Goal: Task Accomplishment & Management: Manage account settings

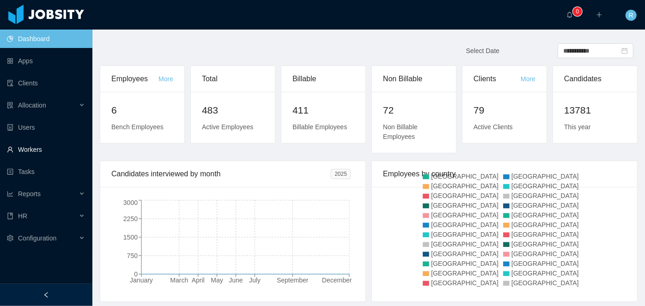
click at [39, 143] on link "Workers" at bounding box center [46, 149] width 78 height 18
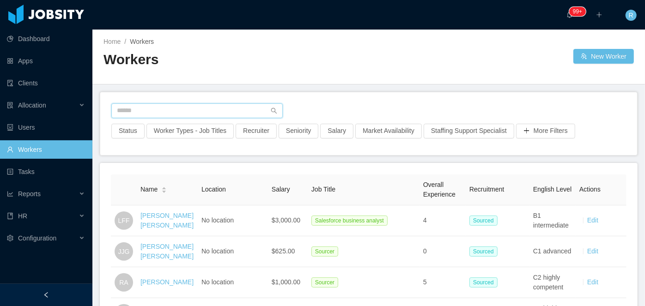
click at [202, 109] on input "text" at bounding box center [196, 110] width 171 height 15
paste input "**********"
click at [210, 114] on input "text" at bounding box center [196, 110] width 171 height 15
type input "**********"
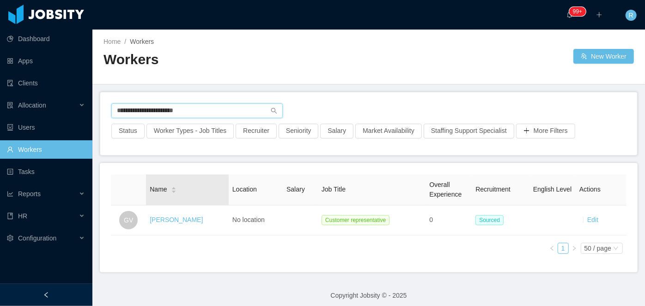
scroll to position [11, 0]
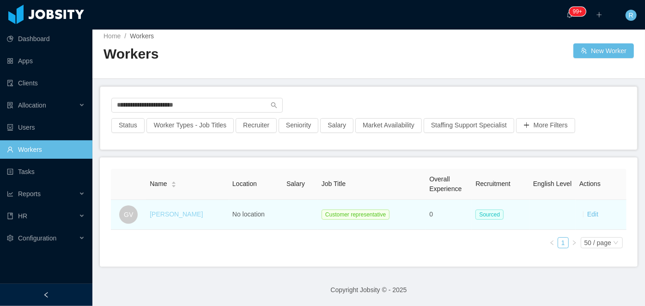
click at [177, 211] on link "Gerson Villafranco" at bounding box center [176, 214] width 53 height 7
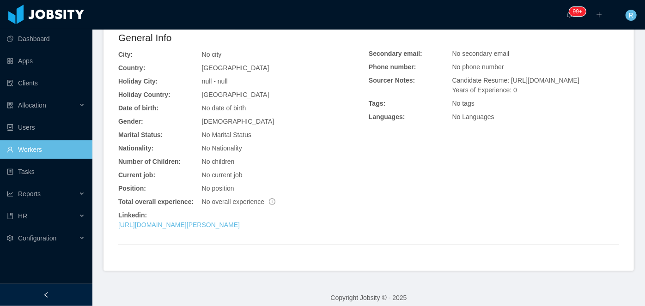
scroll to position [260, 0]
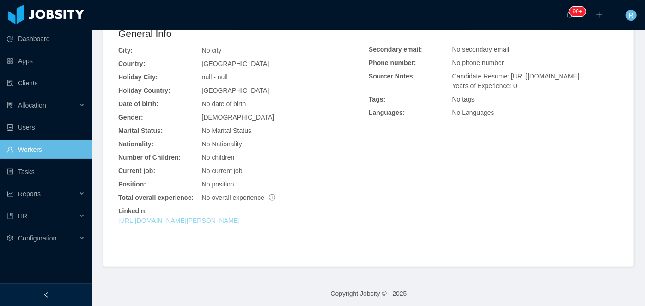
click at [216, 222] on link "http://www.linkedin.com/in/gerson-villafranco-3b354937a" at bounding box center [178, 220] width 121 height 7
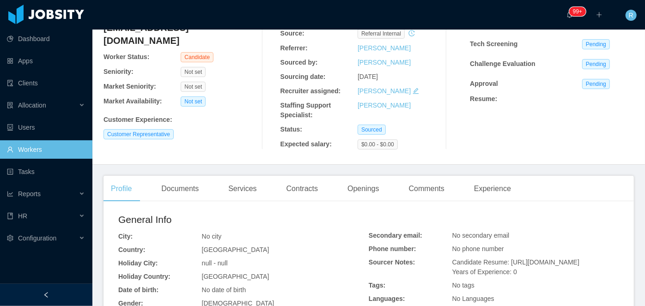
scroll to position [0, 0]
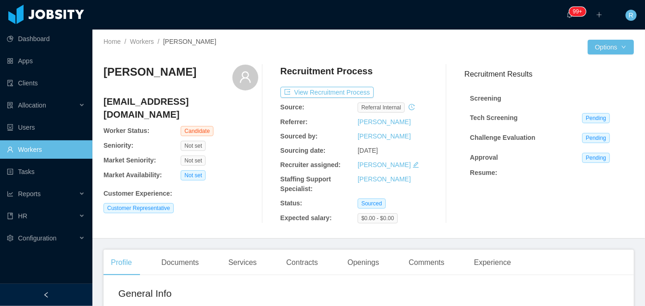
click at [54, 152] on link "Workers" at bounding box center [46, 149] width 78 height 18
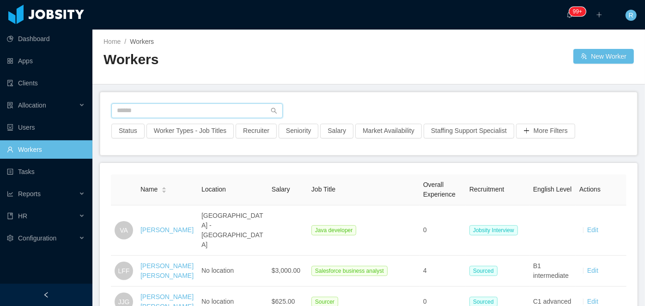
click at [204, 117] on input "text" at bounding box center [196, 110] width 171 height 15
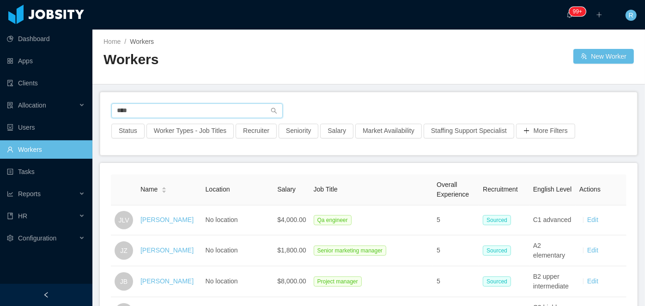
click at [218, 111] on input "****" at bounding box center [196, 110] width 171 height 15
type input "*"
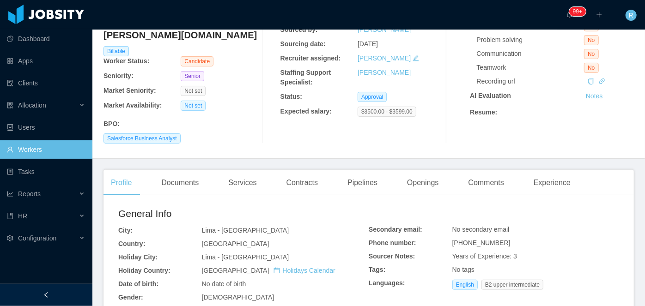
scroll to position [92, 0]
click at [195, 188] on div "Documents" at bounding box center [180, 183] width 52 height 26
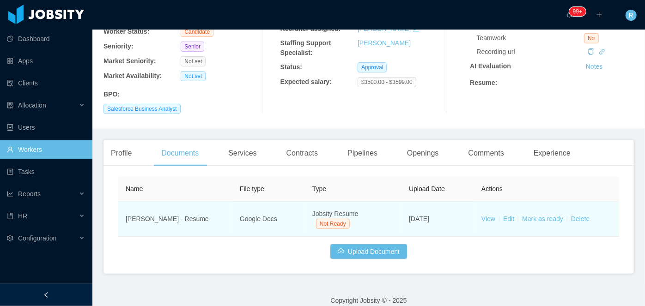
scroll to position [122, 0]
click at [481, 218] on link "View" at bounding box center [488, 218] width 14 height 7
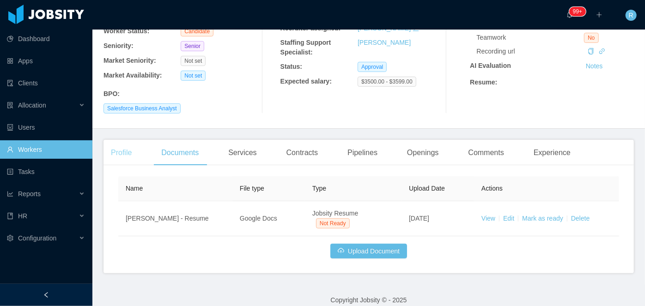
click at [119, 158] on div "Profile" at bounding box center [121, 153] width 36 height 26
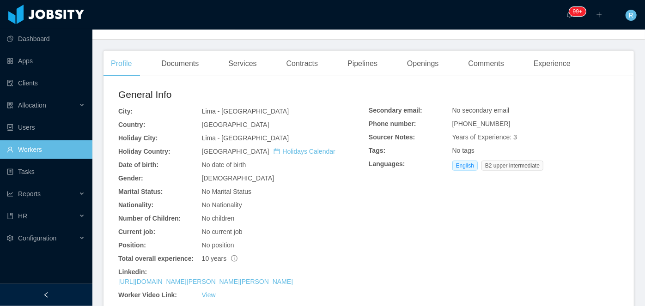
scroll to position [214, 0]
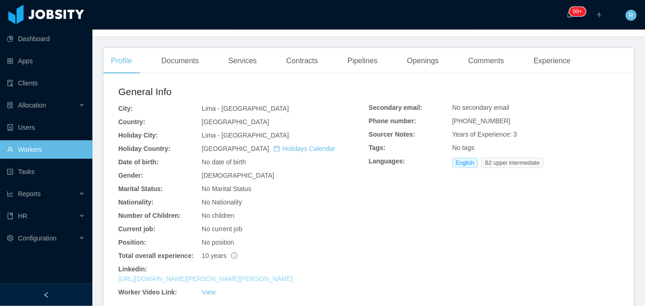
click at [211, 275] on link "https://www.linkedin.com/in/jaime-franco-del-carpio-09879710b" at bounding box center [205, 278] width 175 height 7
click at [178, 63] on div "Documents" at bounding box center [180, 61] width 52 height 26
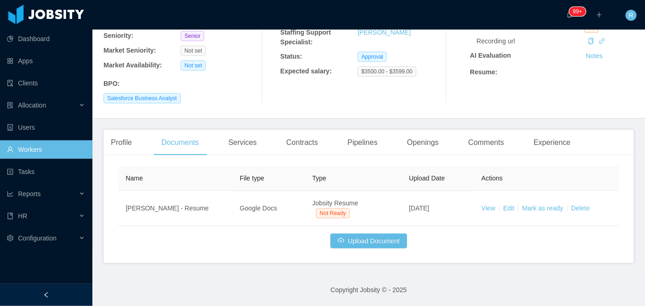
scroll to position [132, 0]
click at [138, 140] on div "Profile" at bounding box center [121, 143] width 36 height 26
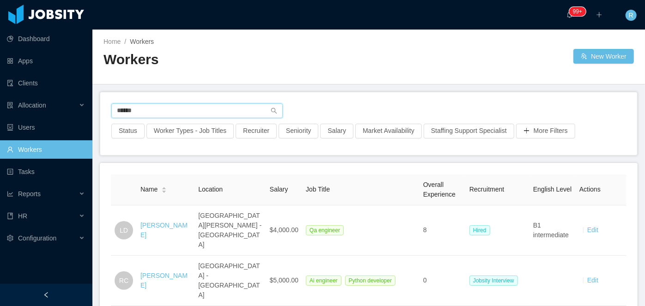
type input "******"
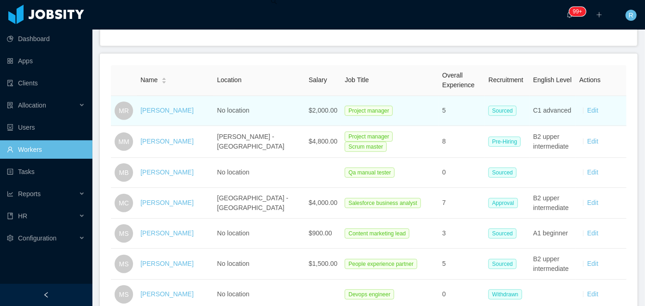
scroll to position [111, 0]
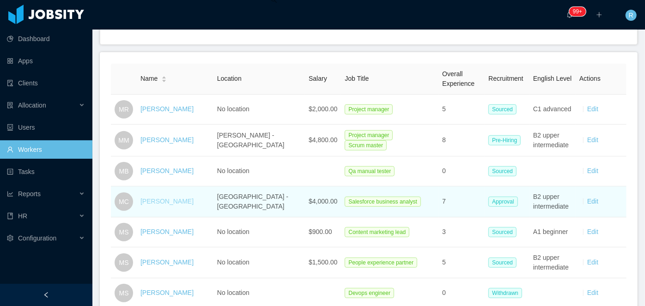
click at [161, 200] on link "[PERSON_NAME]" at bounding box center [166, 201] width 53 height 7
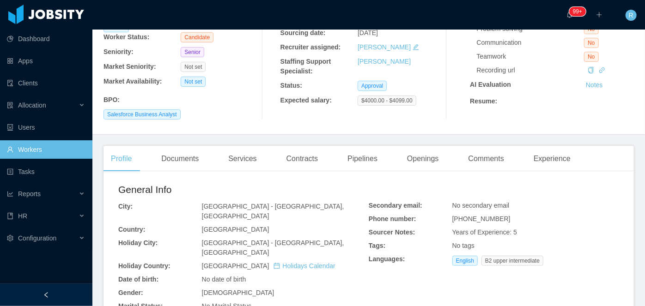
scroll to position [85, 0]
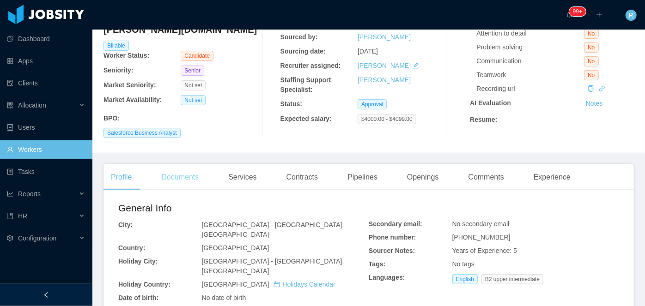
click at [189, 188] on div "Documents" at bounding box center [180, 177] width 52 height 26
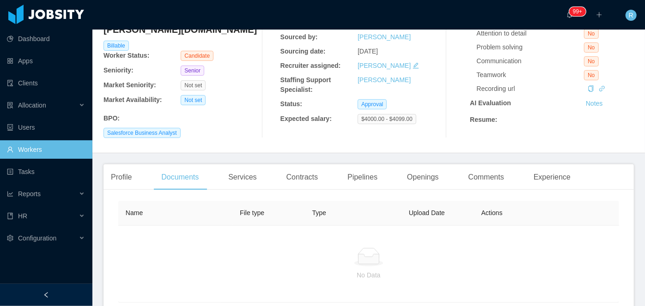
scroll to position [174, 0]
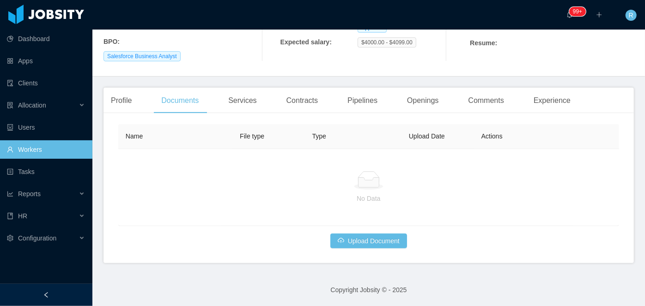
click at [364, 233] on div "Name File type Type Upload Date Actions No Data Upload Document" at bounding box center [368, 186] width 501 height 124
click at [352, 244] on button "Upload Document" at bounding box center [368, 241] width 77 height 15
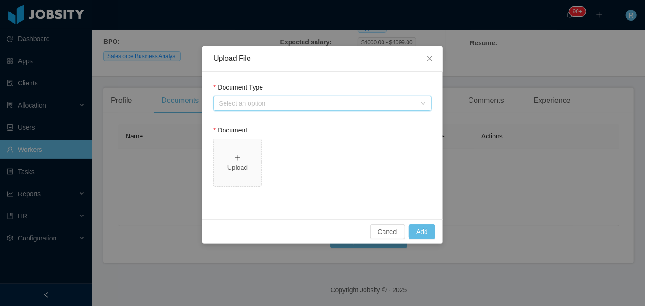
click at [292, 97] on div "Select an option" at bounding box center [319, 104] width 201 height 14
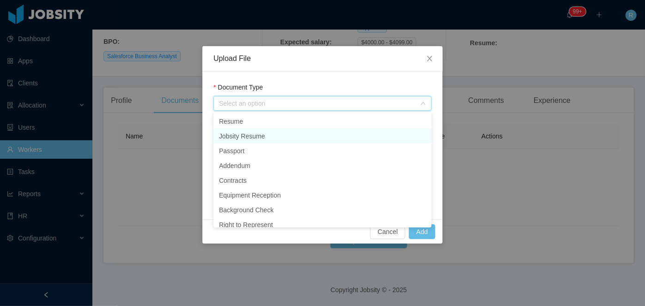
click at [260, 133] on li "Jobsity Resume" at bounding box center [322, 136] width 218 height 15
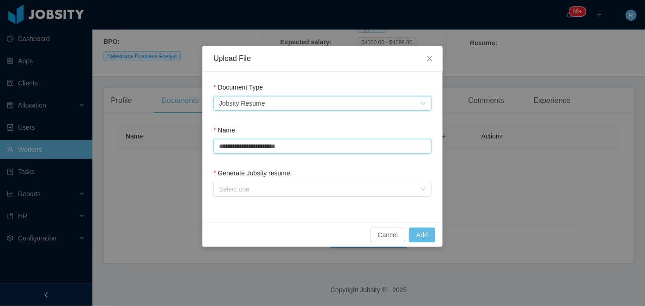
click at [296, 140] on input "**********" at bounding box center [322, 146] width 218 height 15
click at [276, 192] on div "Select one" at bounding box center [317, 189] width 197 height 9
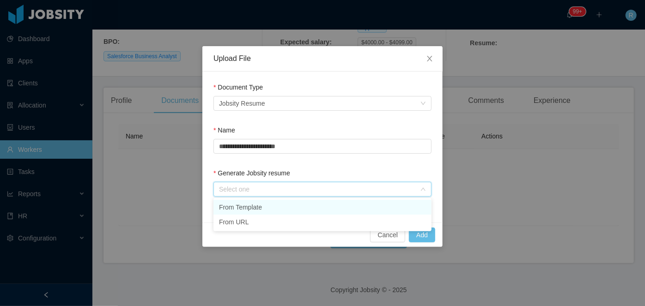
click at [248, 202] on li "From Template" at bounding box center [322, 207] width 218 height 15
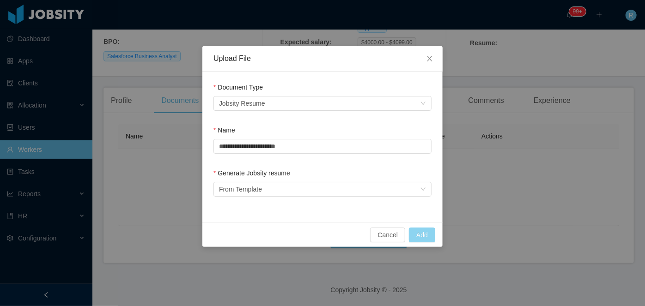
click at [428, 236] on button "Add" at bounding box center [422, 235] width 26 height 15
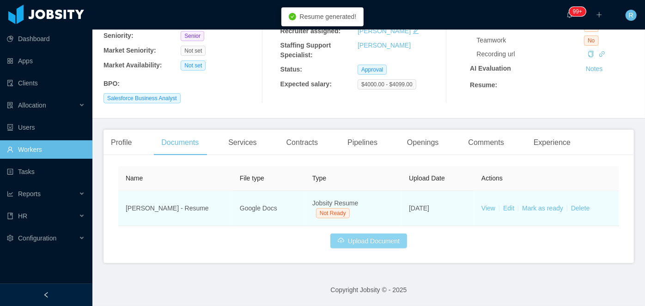
scroll to position [133, 0]
click at [481, 209] on link "View" at bounding box center [488, 208] width 14 height 7
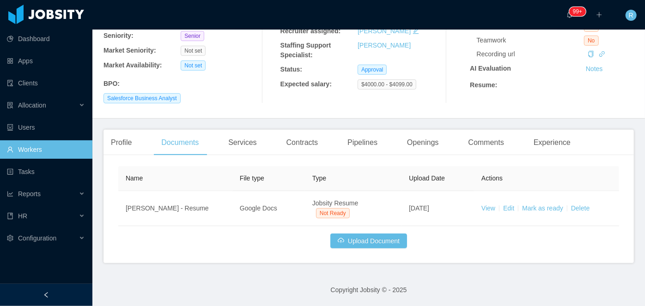
scroll to position [0, 0]
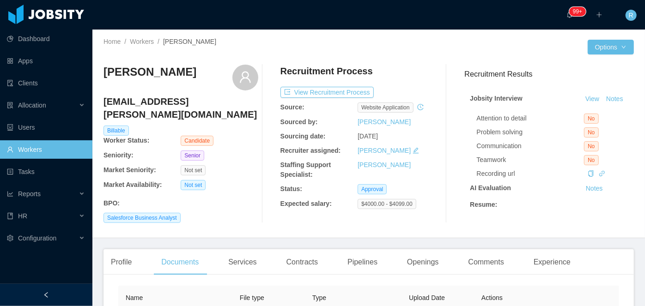
click at [174, 100] on h4 "[EMAIL_ADDRESS][PERSON_NAME][DOMAIN_NAME]" at bounding box center [180, 108] width 155 height 26
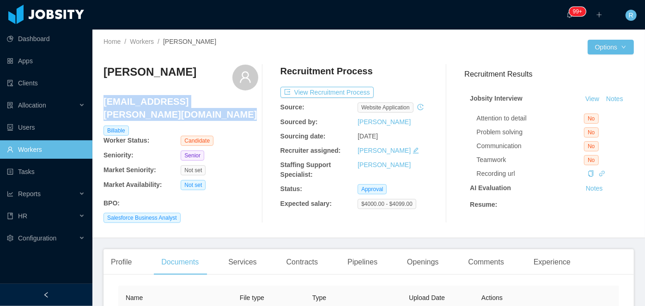
click at [174, 100] on h4 "[EMAIL_ADDRESS][PERSON_NAME][DOMAIN_NAME]" at bounding box center [180, 108] width 155 height 26
copy h4 "[EMAIL_ADDRESS][PERSON_NAME][DOMAIN_NAME]"
click at [616, 47] on button "Options" at bounding box center [611, 47] width 46 height 15
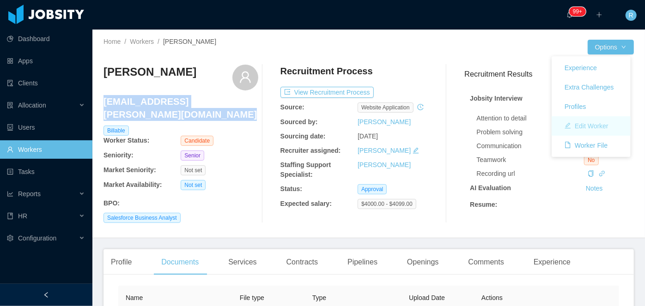
click at [581, 127] on button "Edit Worker" at bounding box center [586, 126] width 59 height 15
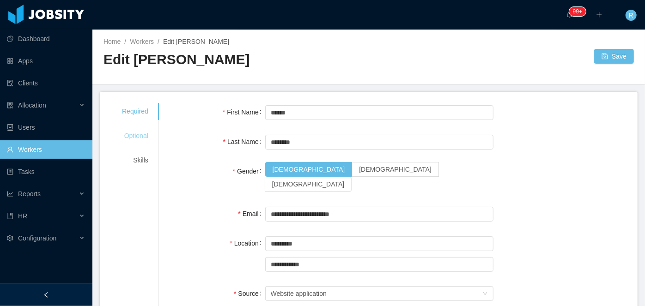
click at [129, 132] on div "Optional" at bounding box center [135, 135] width 49 height 17
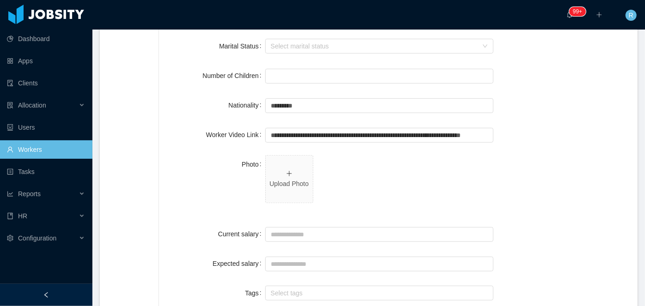
scroll to position [194, 0]
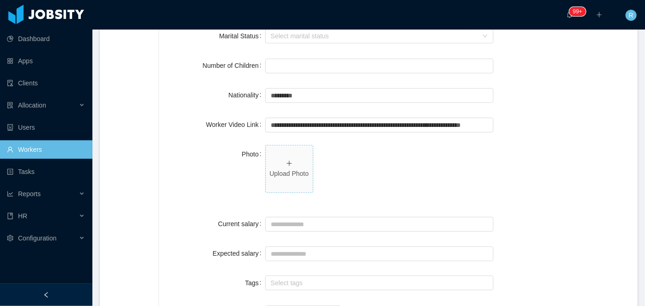
click at [286, 166] on icon "icon: plus" at bounding box center [289, 163] width 6 height 6
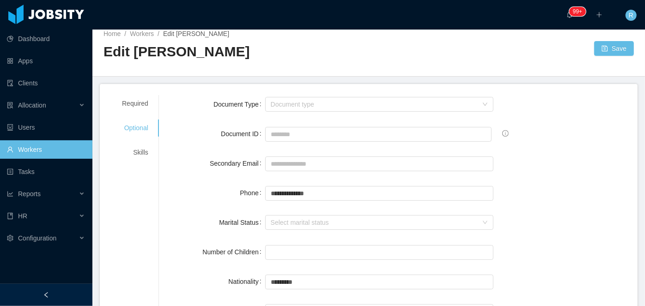
scroll to position [0, 0]
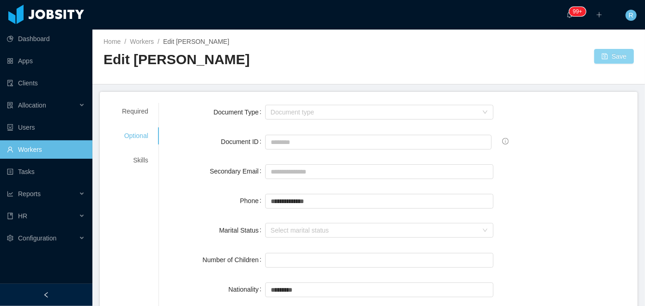
click at [609, 61] on button "Save" at bounding box center [614, 56] width 40 height 15
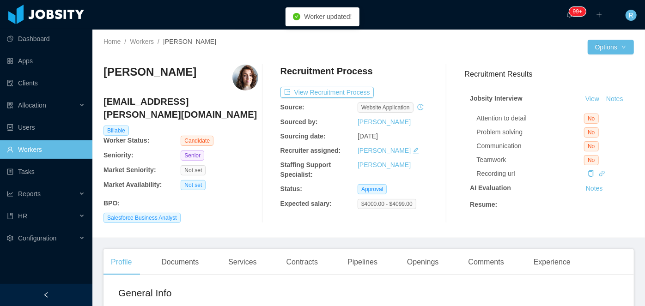
scroll to position [44, 0]
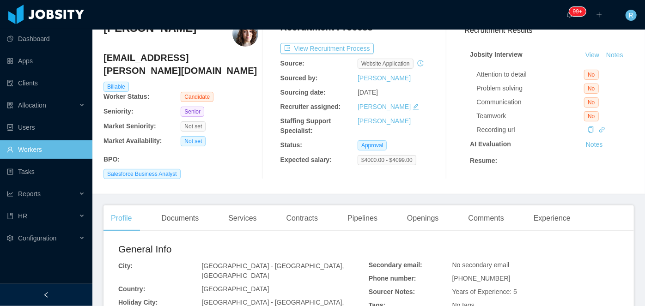
click at [154, 55] on h4 "[EMAIL_ADDRESS][PERSON_NAME][DOMAIN_NAME]" at bounding box center [180, 64] width 155 height 26
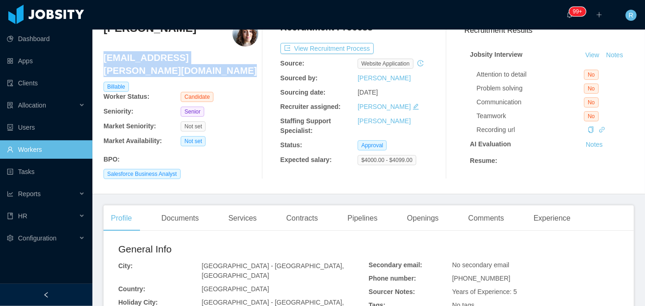
click at [154, 55] on h4 "[EMAIL_ADDRESS][PERSON_NAME][DOMAIN_NAME]" at bounding box center [180, 64] width 155 height 26
copy h4 "[EMAIL_ADDRESS][PERSON_NAME][DOMAIN_NAME]"
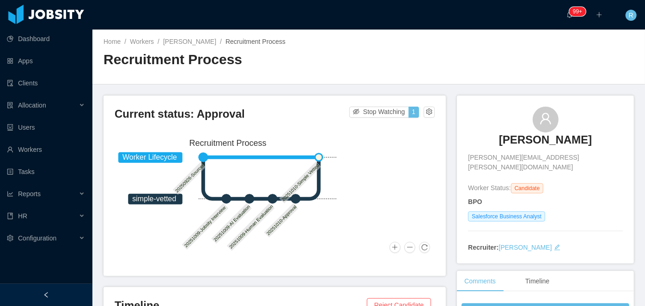
click at [551, 133] on h3 "[PERSON_NAME]" at bounding box center [545, 140] width 93 height 15
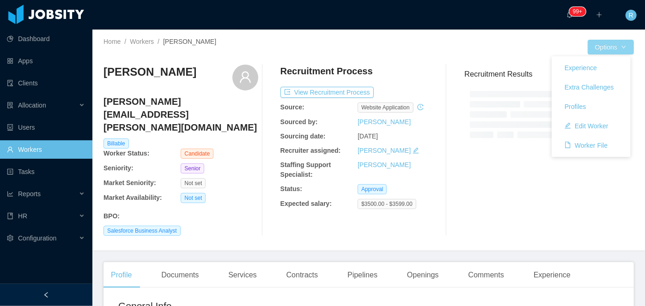
click at [612, 49] on button "Options" at bounding box center [611, 47] width 46 height 15
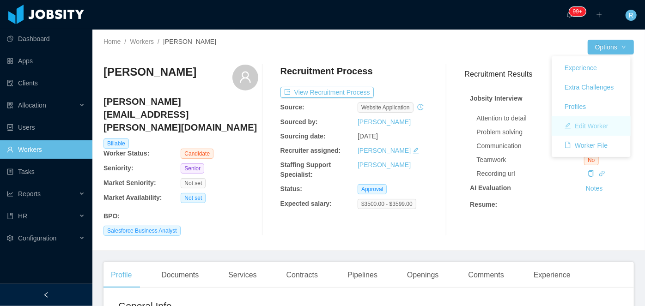
click at [574, 121] on button "Edit Worker" at bounding box center [586, 126] width 59 height 15
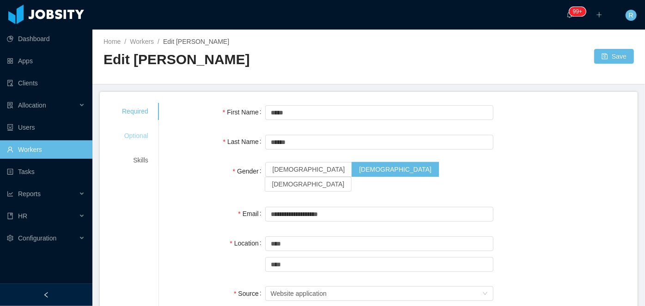
click at [134, 142] on div "Optional" at bounding box center [135, 135] width 49 height 17
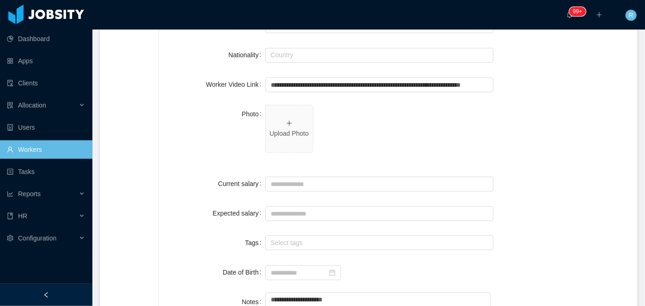
scroll to position [307, 0]
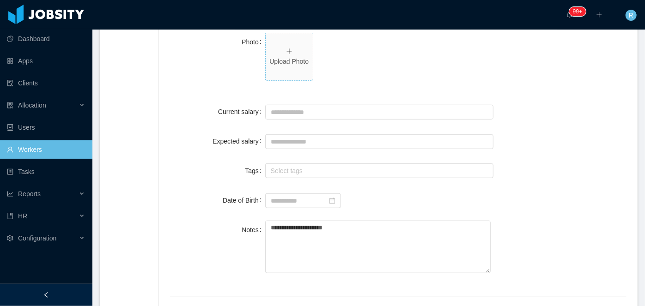
click at [291, 45] on span "Upload Photo" at bounding box center [289, 56] width 47 height 47
click at [291, 59] on span at bounding box center [289, 57] width 11 height 10
click at [285, 57] on icon "icon: delete" at bounding box center [288, 55] width 7 height 7
click at [291, 57] on p "Upload Photo" at bounding box center [289, 62] width 40 height 10
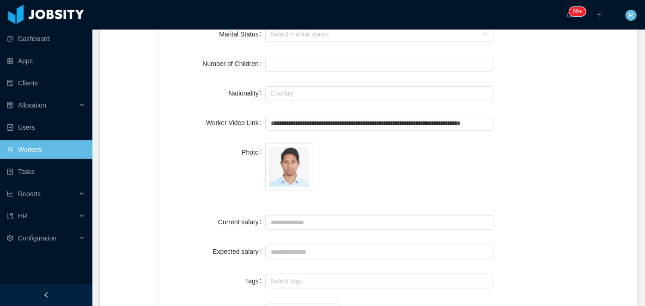
scroll to position [0, 0]
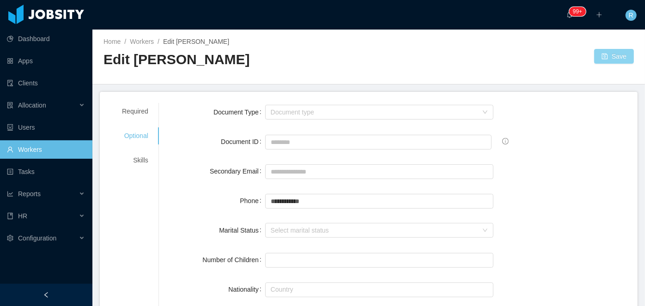
click at [613, 57] on button "Save" at bounding box center [614, 56] width 40 height 15
